Goal: Task Accomplishment & Management: Use online tool/utility

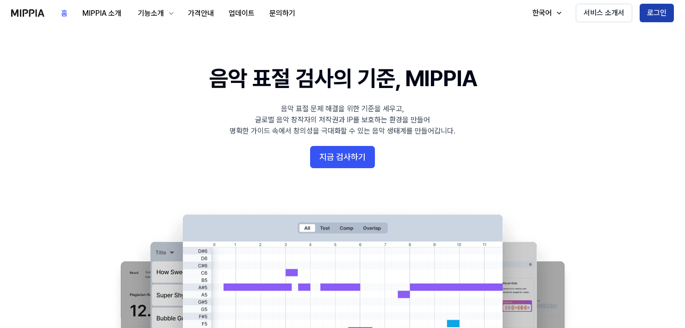
click at [657, 18] on button "로그인" at bounding box center [656, 13] width 34 height 19
click at [324, 161] on button "지금 검사하기" at bounding box center [342, 157] width 65 height 22
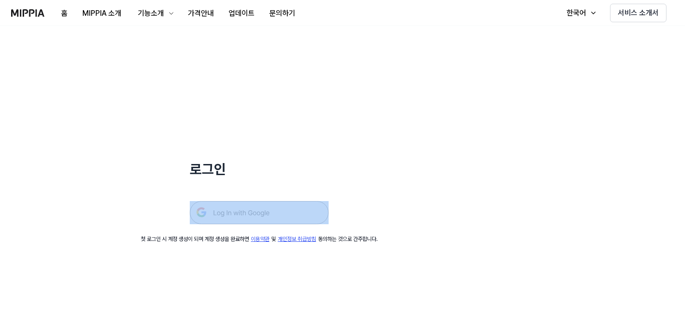
click at [346, 155] on div "로그인 첫 로그인 시 계정 생성이 되며 계정 생성을 완료하면 이용약관 및 개인정보 취급방침 동의하는 것으로 간주합니다." at bounding box center [259, 134] width 518 height 217
click at [262, 216] on img at bounding box center [259, 212] width 139 height 23
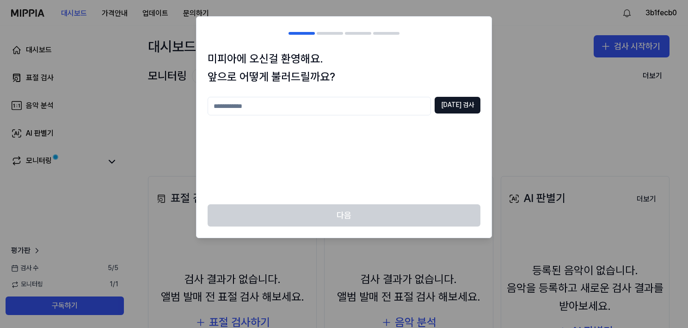
click at [342, 109] on input "text" at bounding box center [319, 106] width 223 height 19
type input "*"
type input "****"
click at [467, 107] on button "[DATE] 검사" at bounding box center [458, 105] width 46 height 17
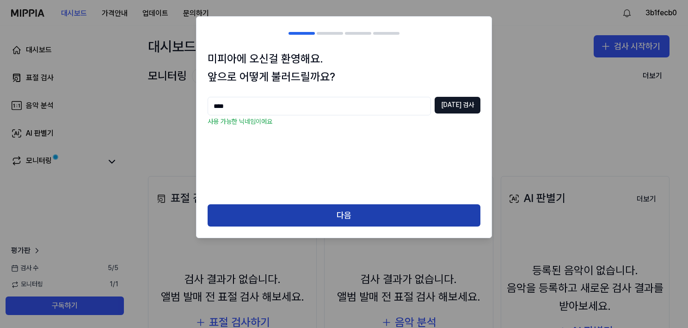
click at [318, 216] on button "다음" at bounding box center [344, 215] width 273 height 22
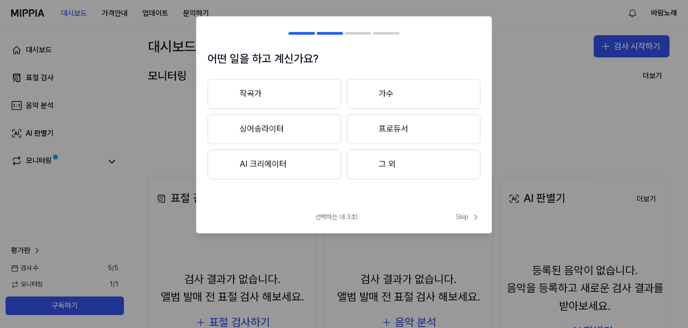
click at [286, 167] on button "AI 크리에이터" at bounding box center [275, 164] width 134 height 30
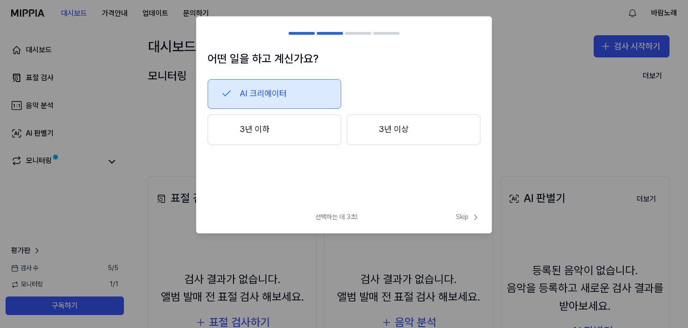
click at [287, 133] on button "3년 이하" at bounding box center [275, 129] width 134 height 31
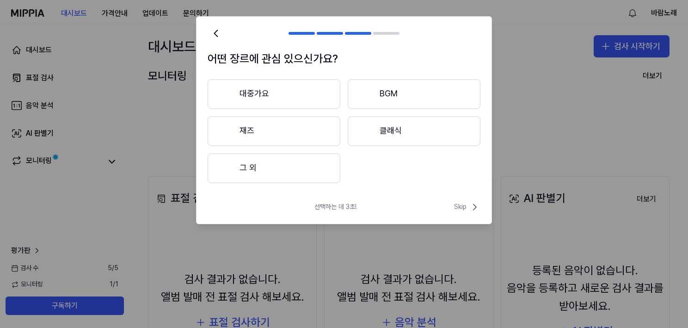
click at [276, 98] on button "대중가요" at bounding box center [274, 94] width 133 height 30
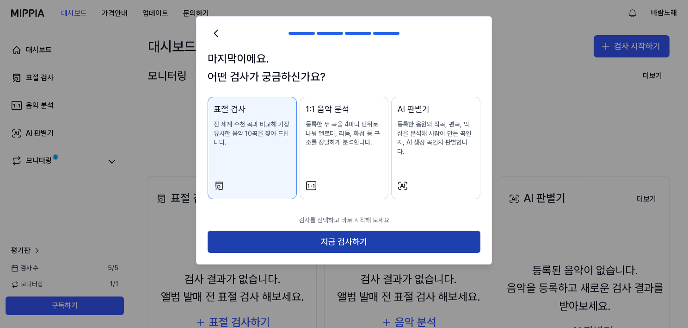
click at [340, 234] on button "지금 검사하기" at bounding box center [344, 241] width 273 height 22
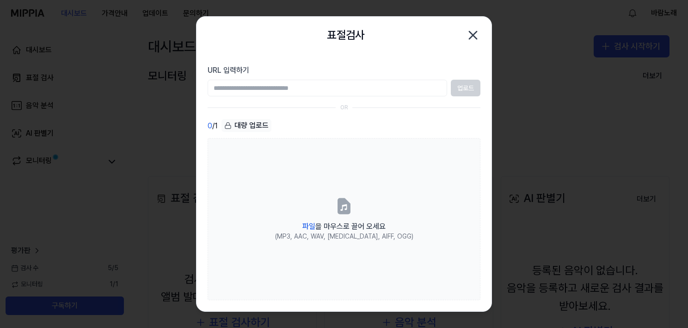
click at [460, 87] on div "업로드" at bounding box center [344, 88] width 273 height 17
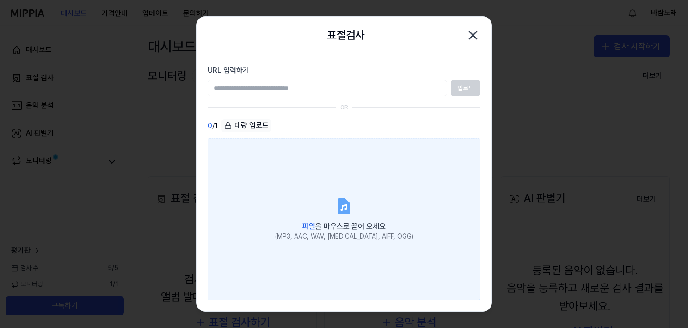
click at [345, 207] on icon at bounding box center [344, 205] width 11 height 14
click at [0, 0] on input "파일 을 마우스로 끌어 오세요 (MP3, AAC, WAV, [MEDICAL_DATA], AIFF, OGG)" at bounding box center [0, 0] width 0 height 0
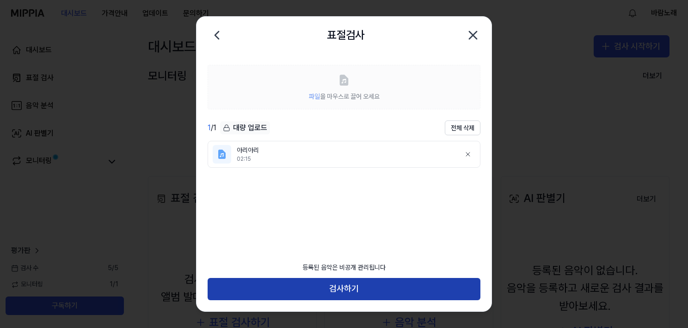
click at [337, 286] on button "검사하기" at bounding box center [344, 289] width 273 height 22
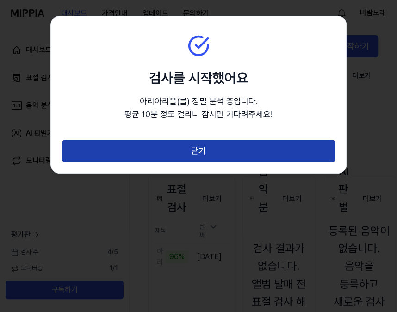
click at [231, 152] on button "닫기" at bounding box center [198, 151] width 273 height 22
